Goal: Task Accomplishment & Management: Complete application form

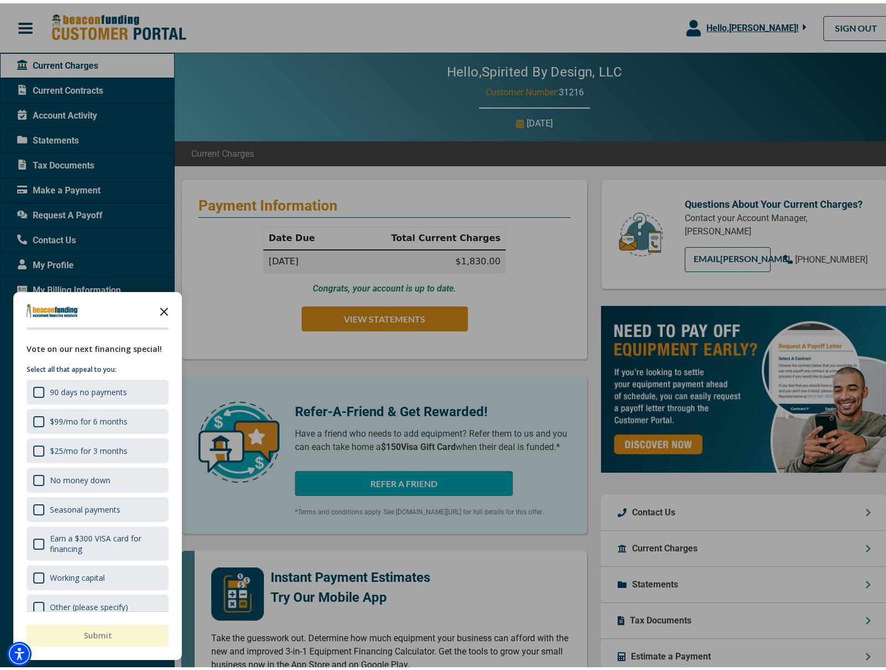
click at [164, 308] on polygon "Close the survey" at bounding box center [164, 308] width 8 height 8
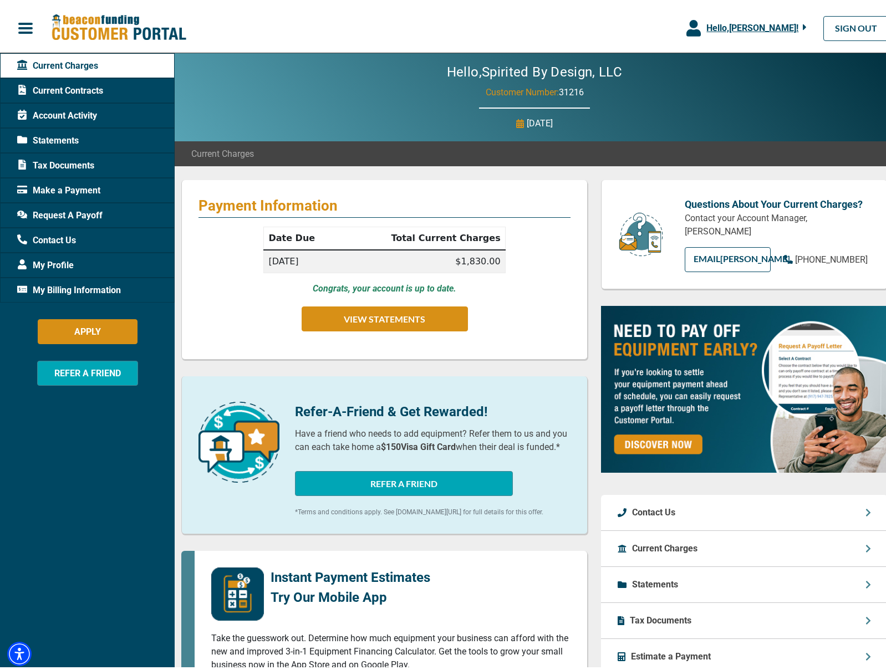
click at [70, 284] on span "My Billing Information" at bounding box center [69, 286] width 104 height 13
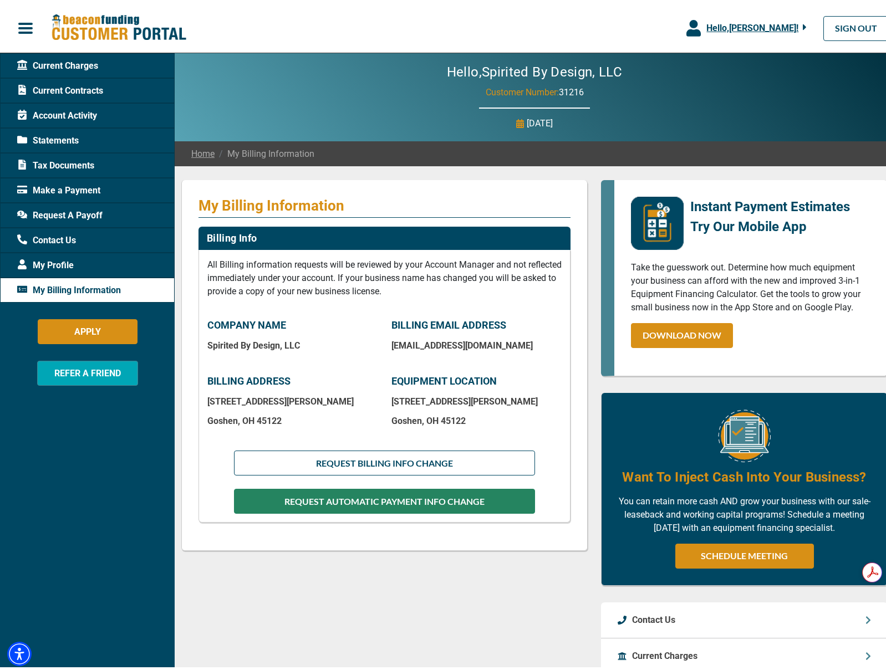
click at [403, 497] on button "REQUEST AUTOMATIC PAYMENT INFO CHANGE" at bounding box center [384, 497] width 301 height 25
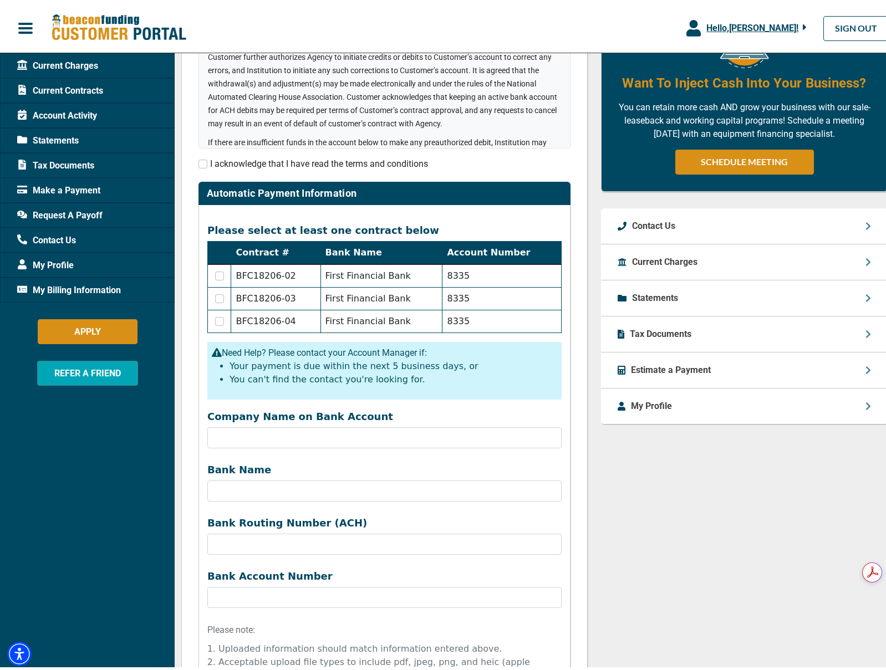
scroll to position [333, 0]
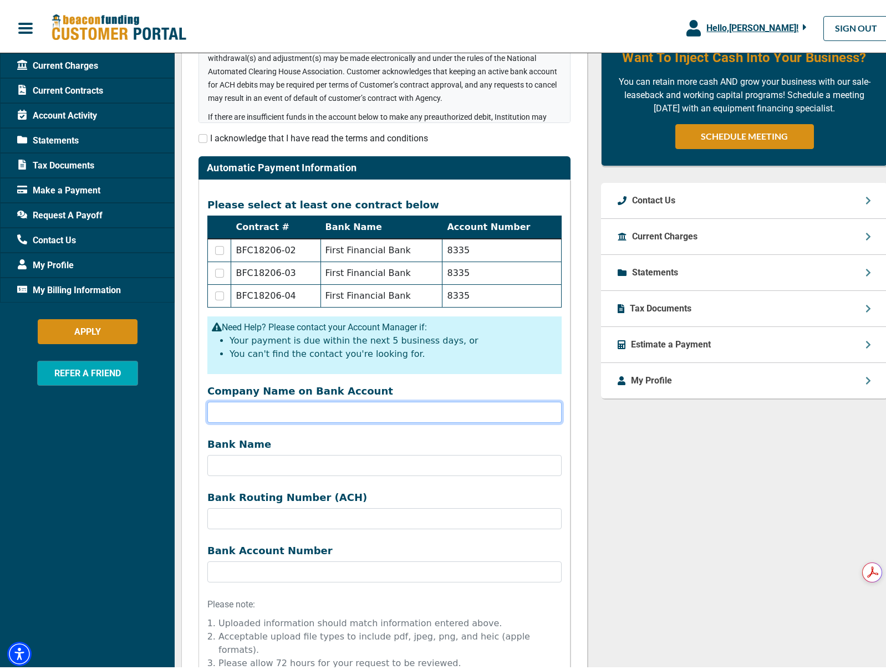
click at [333, 405] on input "Company Name on Bank Account" at bounding box center [384, 408] width 354 height 21
type input "Spirited by Design"
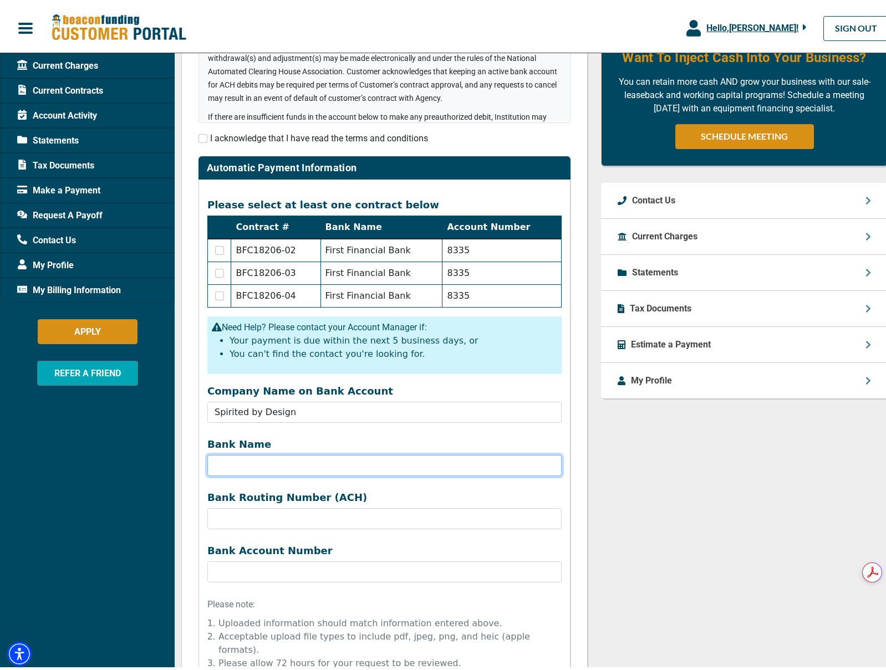
click at [296, 463] on input "Bank Name" at bounding box center [384, 462] width 354 height 21
type input "PNC"
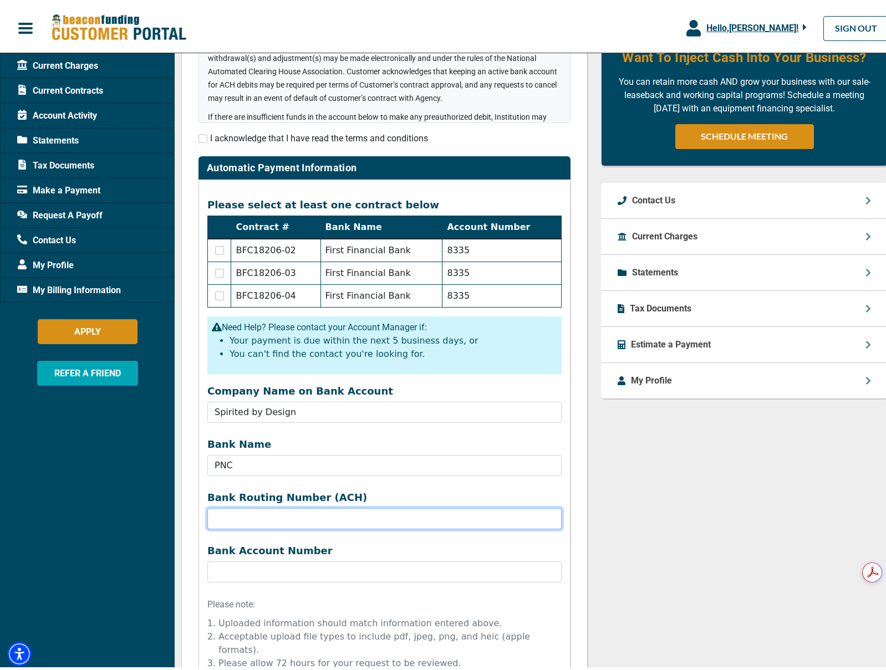
click at [272, 511] on input "Company Name on Bank Account" at bounding box center [384, 515] width 354 height 21
type input "041000124"
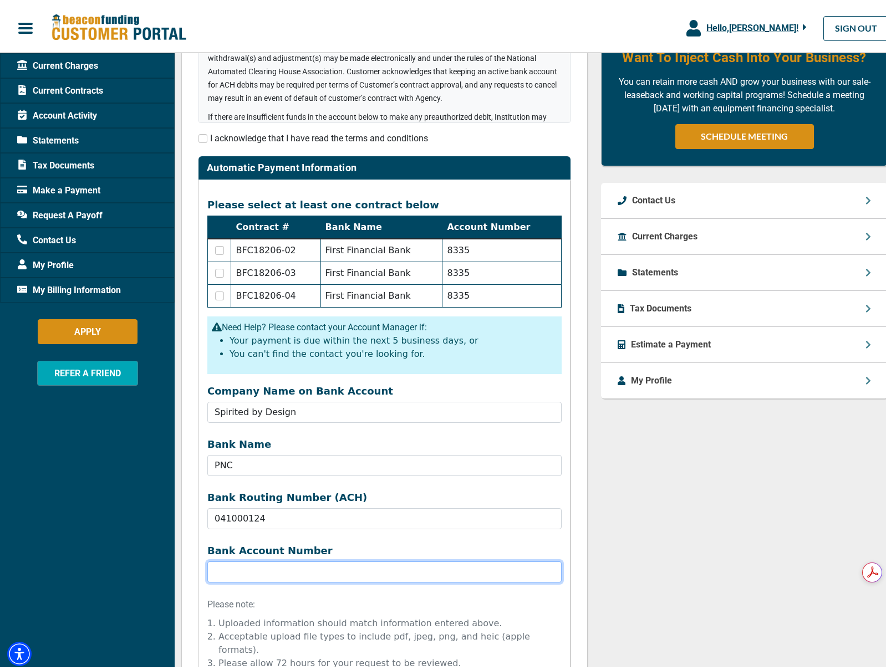
click at [277, 569] on input "Bank Name" at bounding box center [384, 568] width 354 height 21
type input "4198495245"
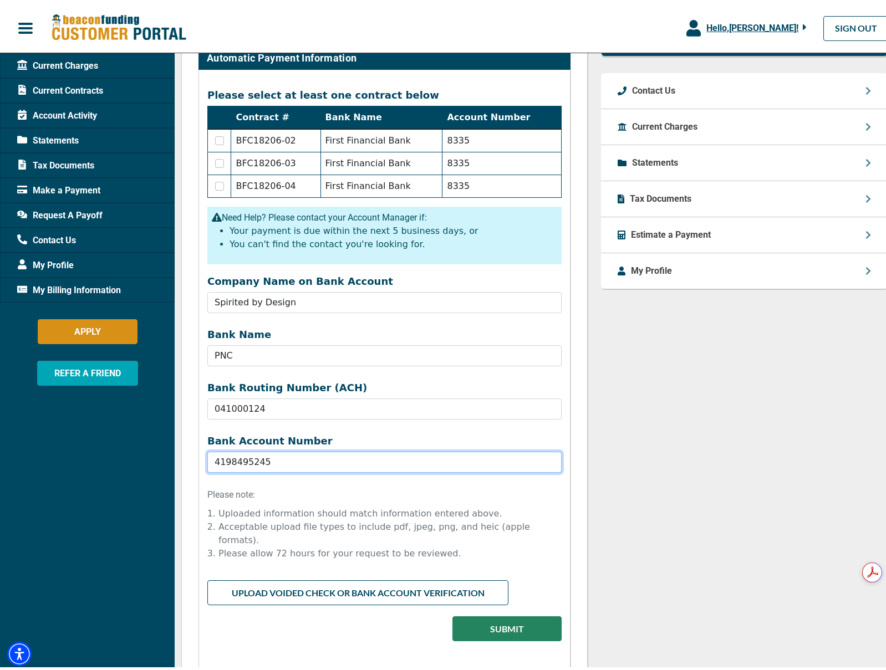
scroll to position [443, 0]
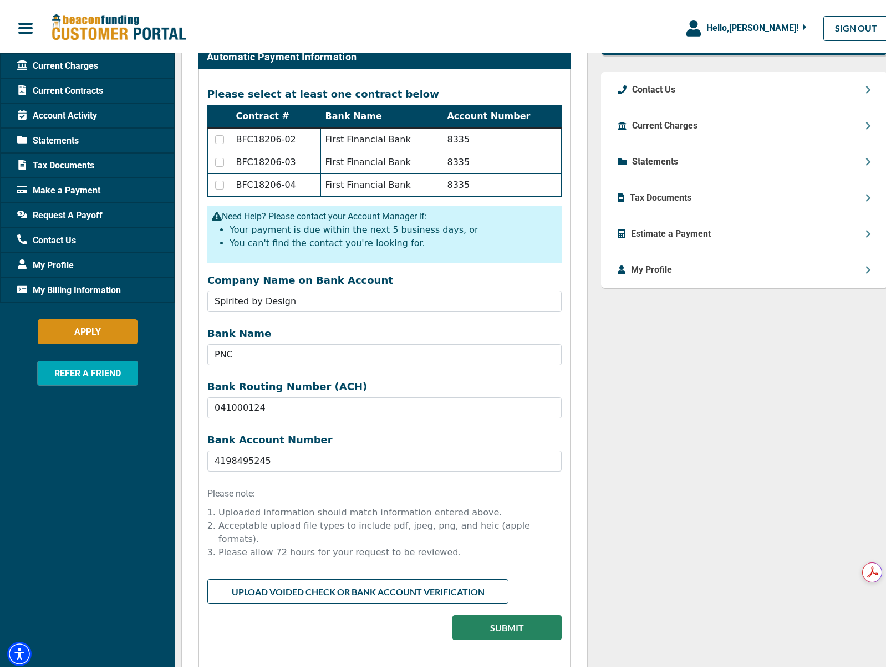
click at [362, 576] on input "file" at bounding box center [384, 586] width 354 height 21
click at [340, 576] on input "file" at bounding box center [384, 586] width 354 height 21
type input "C:\fakepath\IMG_8284.jpg"
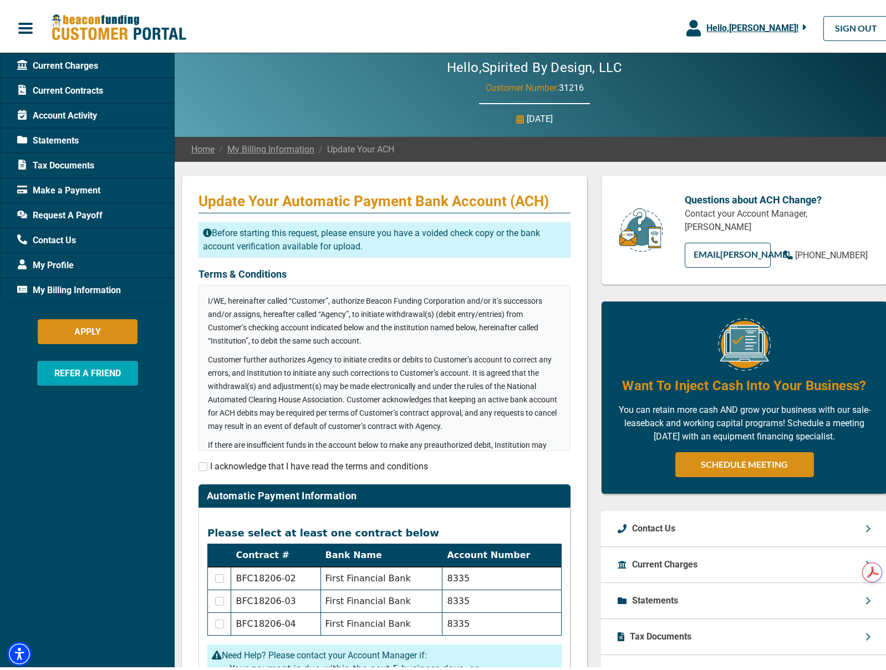
scroll to position [0, 0]
click at [204, 465] on input "checkbox" at bounding box center [202, 463] width 9 height 9
checkbox input "true"
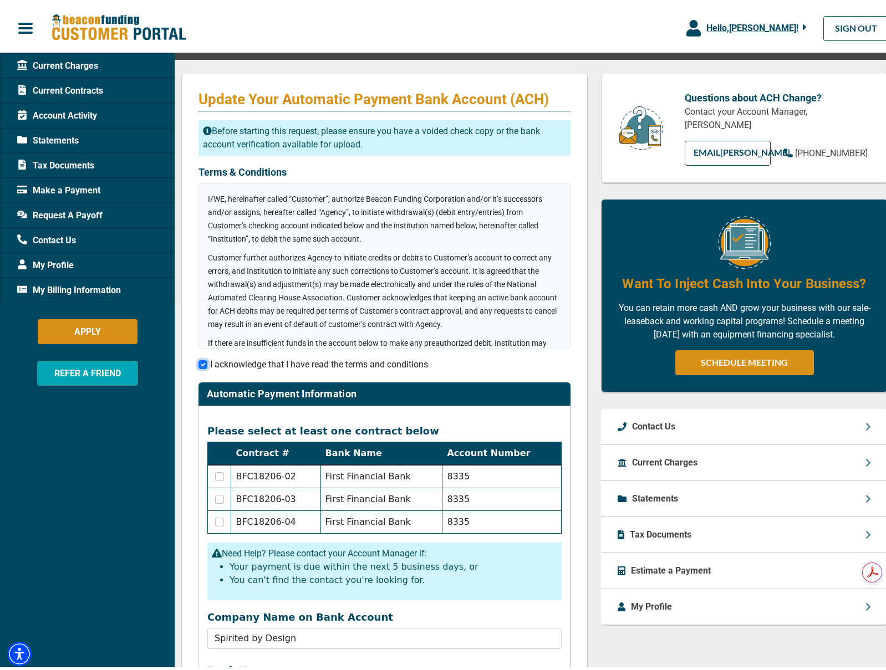
scroll to position [115, 0]
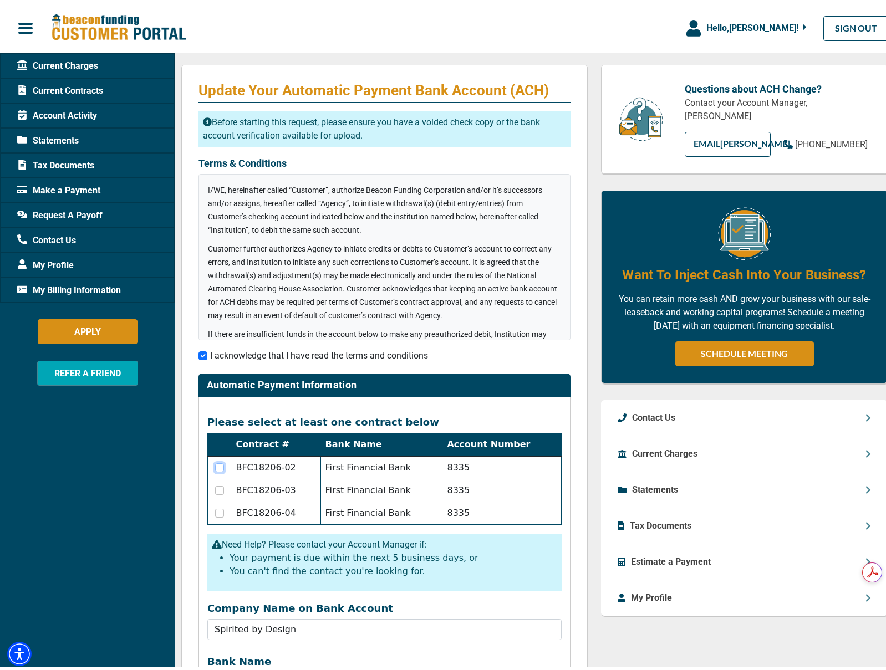
click at [220, 466] on input "checkbox" at bounding box center [219, 464] width 9 height 9
checkbox input "true"
click at [222, 487] on input "checkbox" at bounding box center [219, 487] width 9 height 9
checkbox input "true"
click at [219, 508] on input "checkbox" at bounding box center [219, 509] width 9 height 9
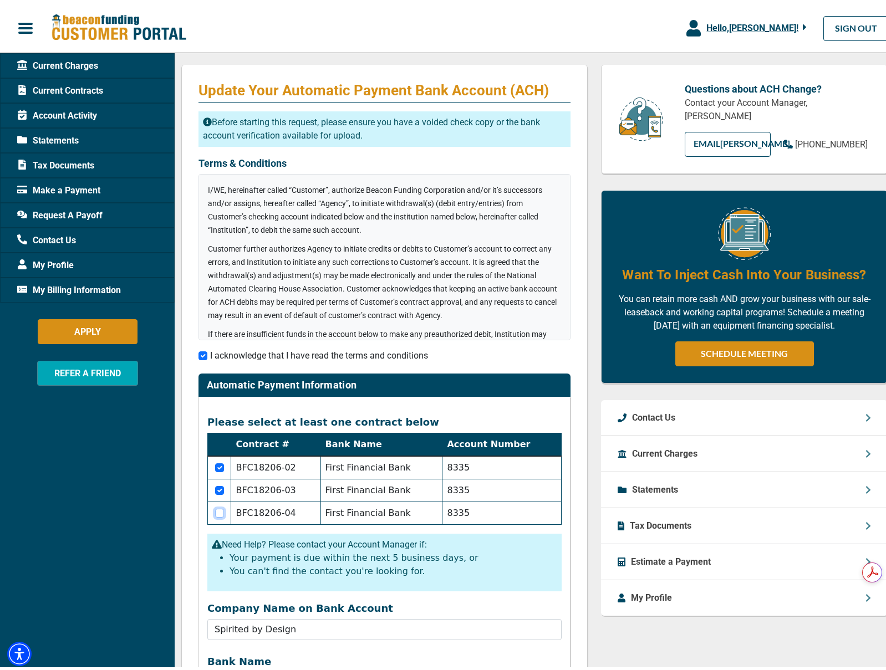
checkbox input "true"
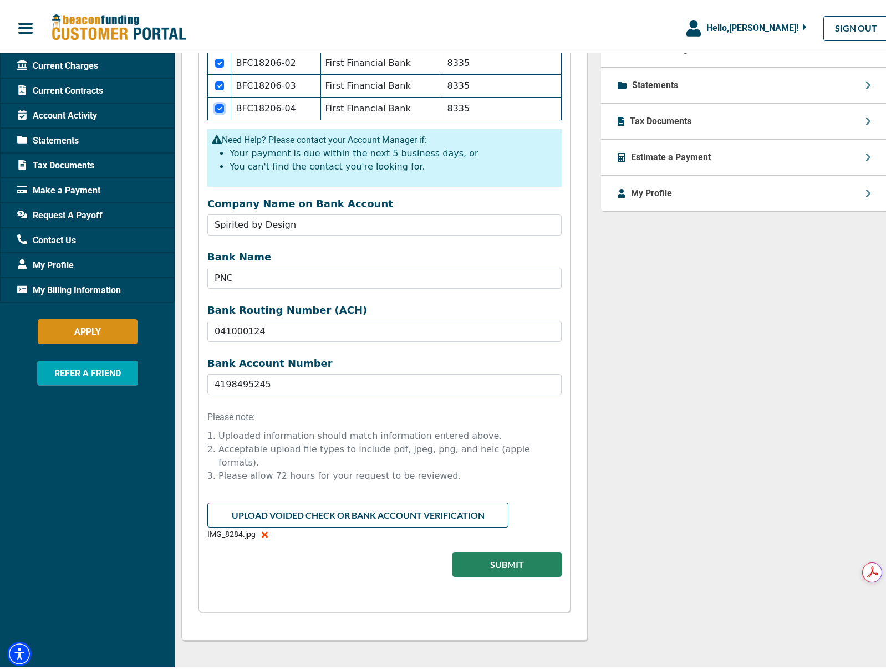
scroll to position [559, 0]
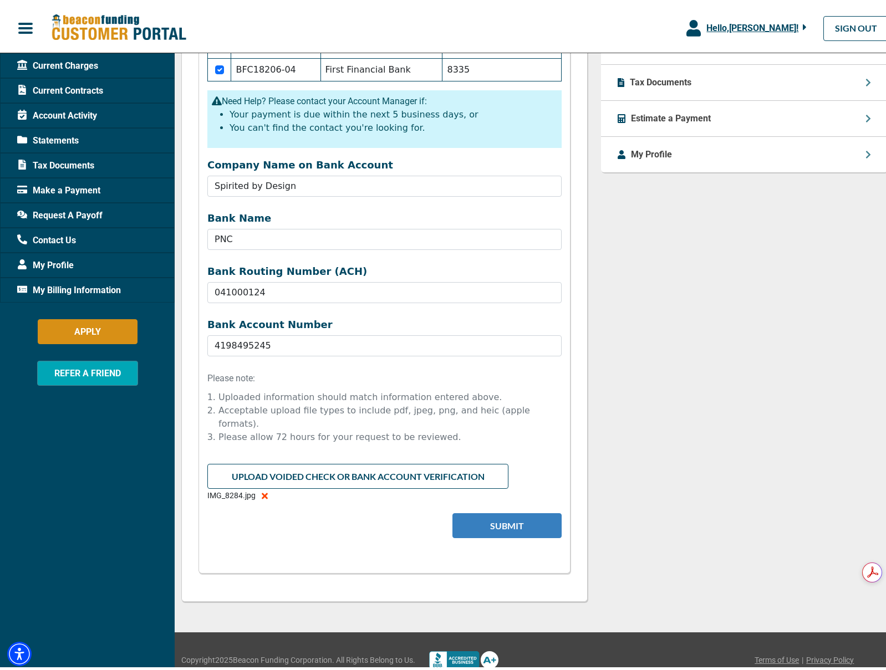
click at [502, 513] on button "Submit" at bounding box center [506, 522] width 109 height 25
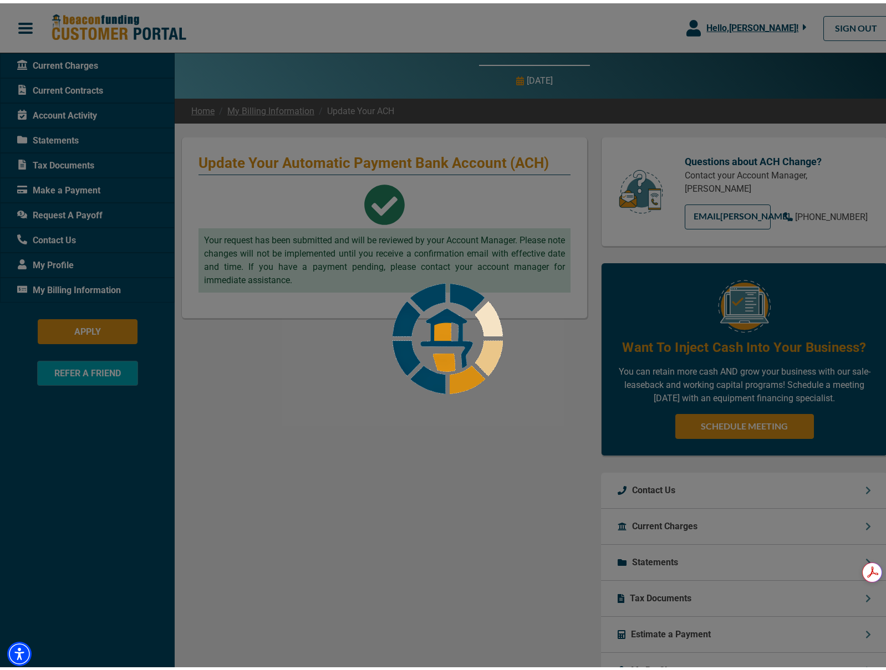
scroll to position [0, 0]
